Goal: Information Seeking & Learning: Learn about a topic

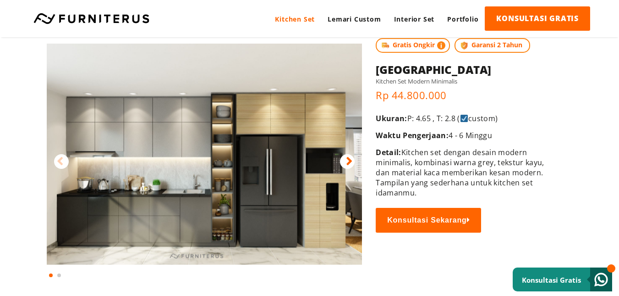
scroll to position [46, 0]
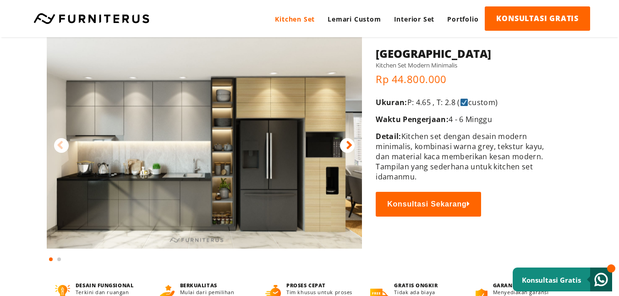
click at [346, 147] on icon at bounding box center [349, 144] width 6 height 13
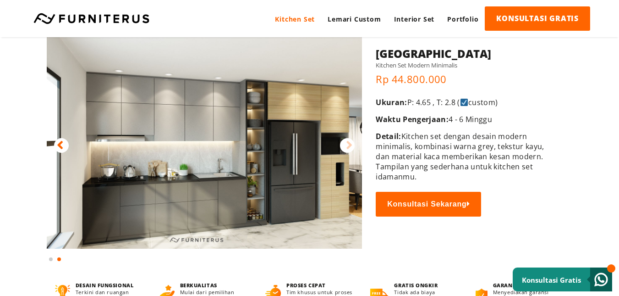
click at [55, 148] on div at bounding box center [61, 145] width 15 height 15
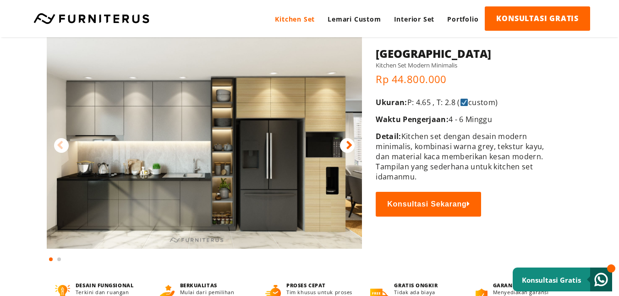
click at [209, 138] on img at bounding box center [204, 137] width 315 height 221
click at [231, 151] on img at bounding box center [204, 137] width 315 height 221
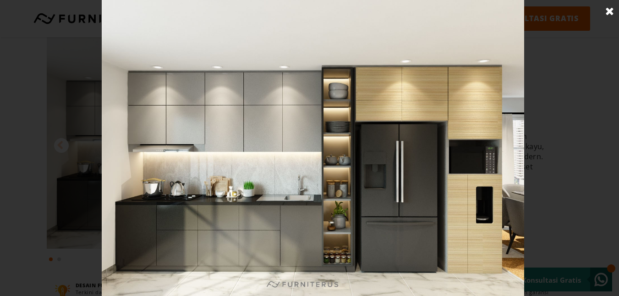
scroll to position [321, 0]
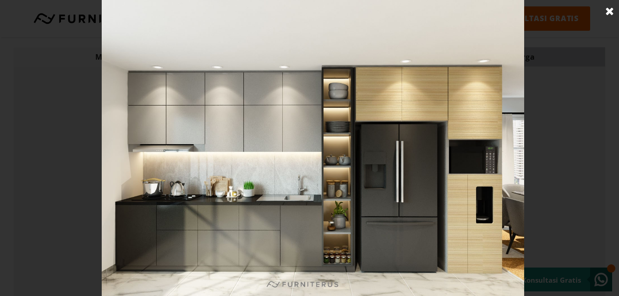
click at [611, 11] on link at bounding box center [609, 11] width 23 height 23
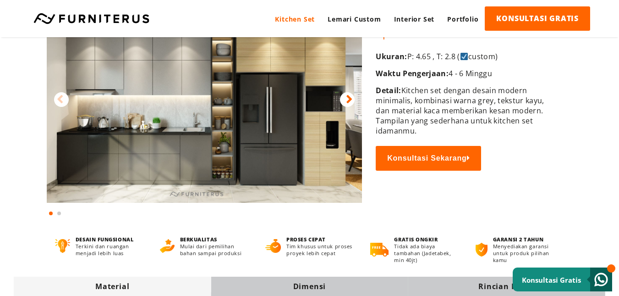
scroll to position [0, 0]
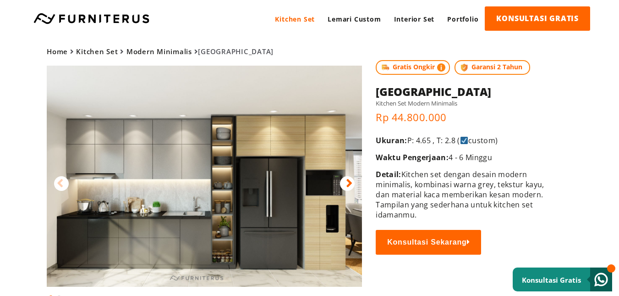
click at [249, 238] on img at bounding box center [204, 176] width 315 height 221
click at [234, 237] on img at bounding box center [204, 176] width 315 height 221
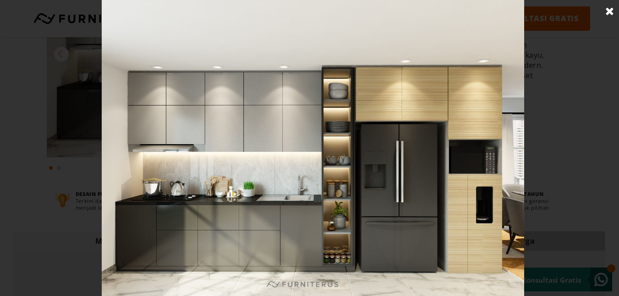
scroll to position [137, 0]
click at [606, 11] on link at bounding box center [609, 11] width 23 height 23
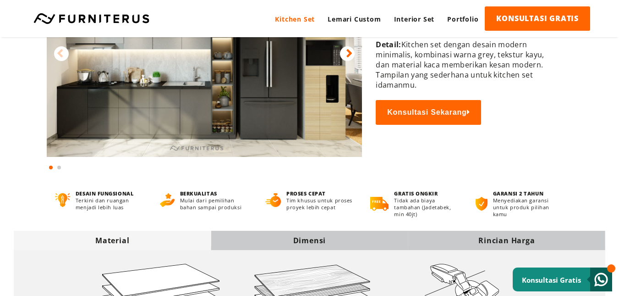
click at [314, 235] on div "Dimensi" at bounding box center [309, 240] width 197 height 10
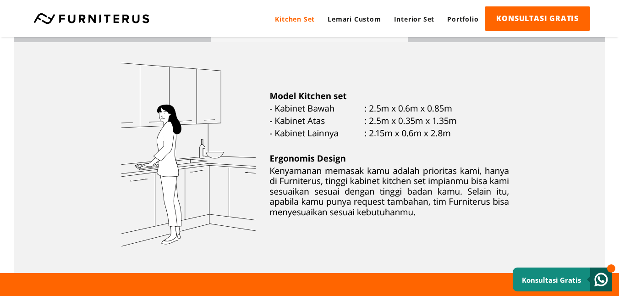
scroll to position [275, 0]
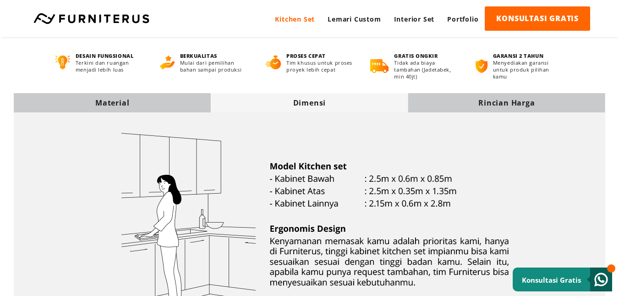
click at [536, 105] on div "Rincian Harga" at bounding box center [506, 103] width 197 height 10
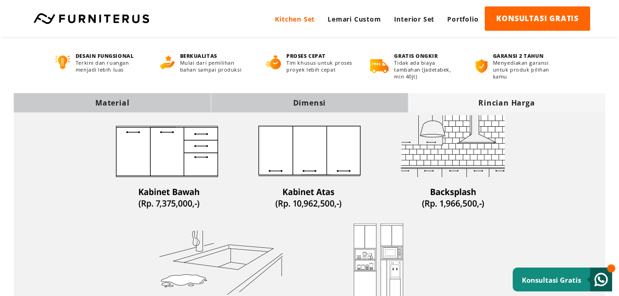
click at [392, 93] on div "Dimensi" at bounding box center [309, 102] width 197 height 19
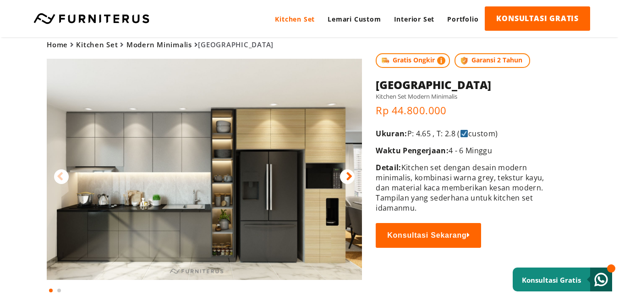
scroll to position [0, 0]
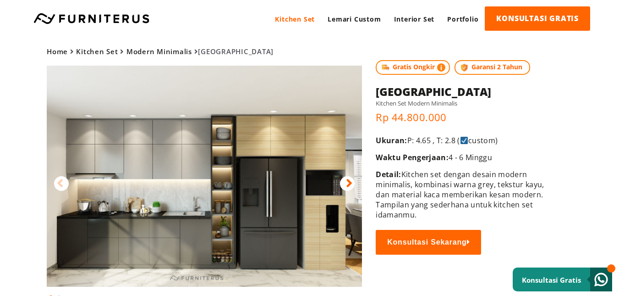
click at [295, 216] on img at bounding box center [204, 176] width 315 height 221
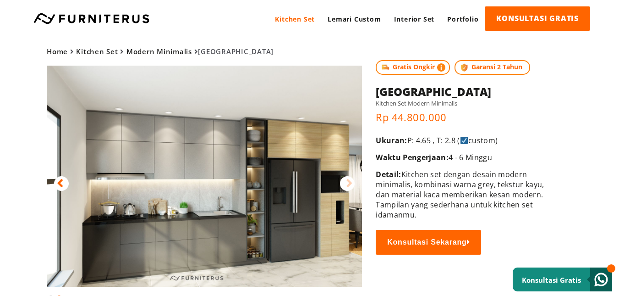
click at [334, 219] on img at bounding box center [204, 176] width 315 height 221
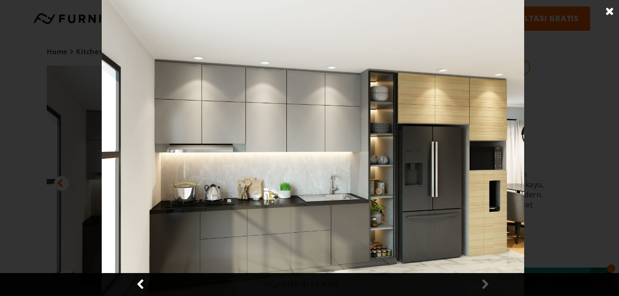
click at [68, 124] on div at bounding box center [313, 148] width 626 height 296
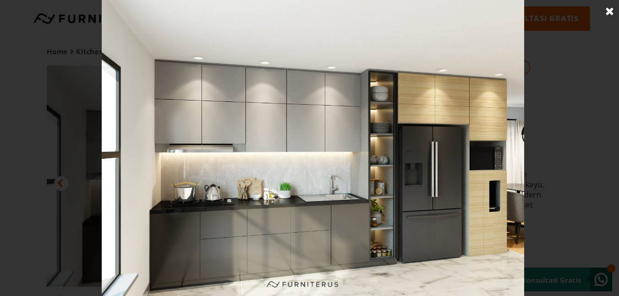
click at [608, 10] on link at bounding box center [609, 11] width 23 height 23
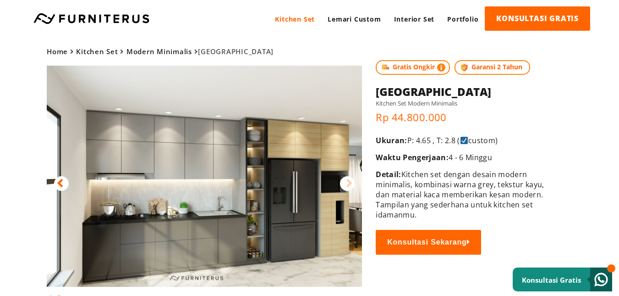
click at [60, 180] on icon at bounding box center [60, 182] width 6 height 13
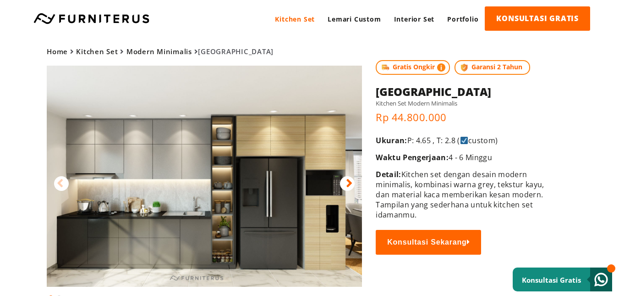
click at [336, 235] on img at bounding box center [204, 176] width 315 height 221
click at [333, 228] on img at bounding box center [204, 176] width 315 height 221
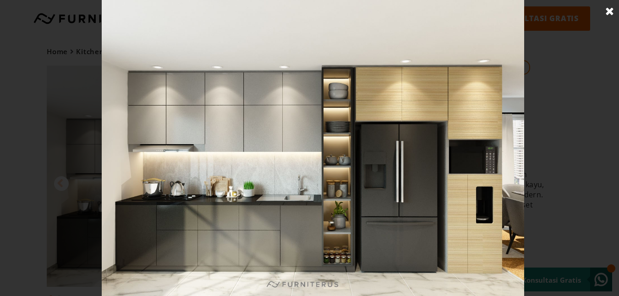
click at [610, 11] on link at bounding box center [609, 11] width 23 height 23
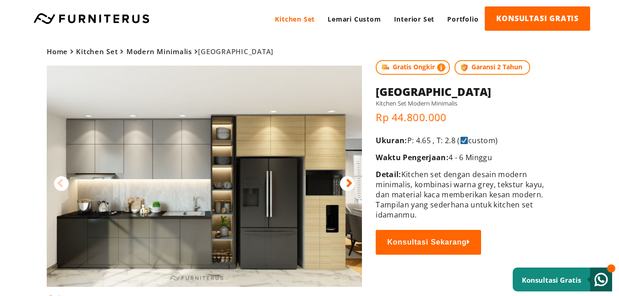
click at [350, 186] on icon at bounding box center [349, 182] width 6 height 13
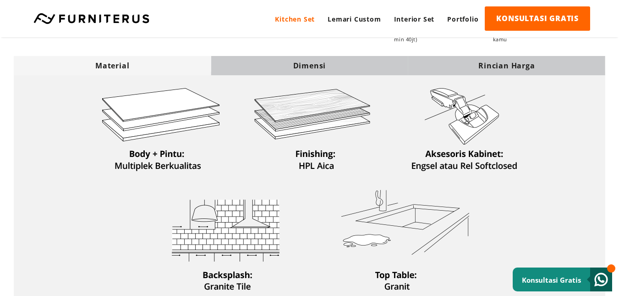
scroll to position [321, 0]
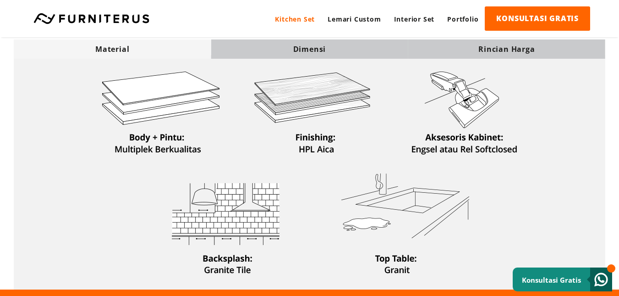
click at [340, 53] on div "Dimensi" at bounding box center [309, 49] width 197 height 10
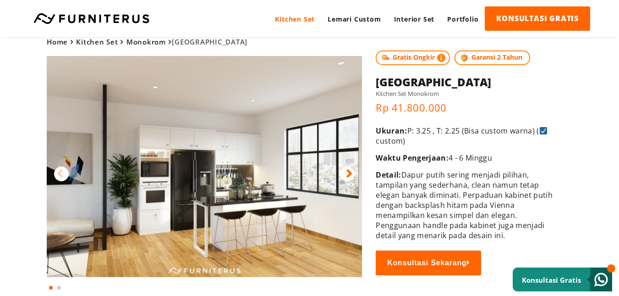
scroll to position [0, 0]
